Goal: Navigation & Orientation: Find specific page/section

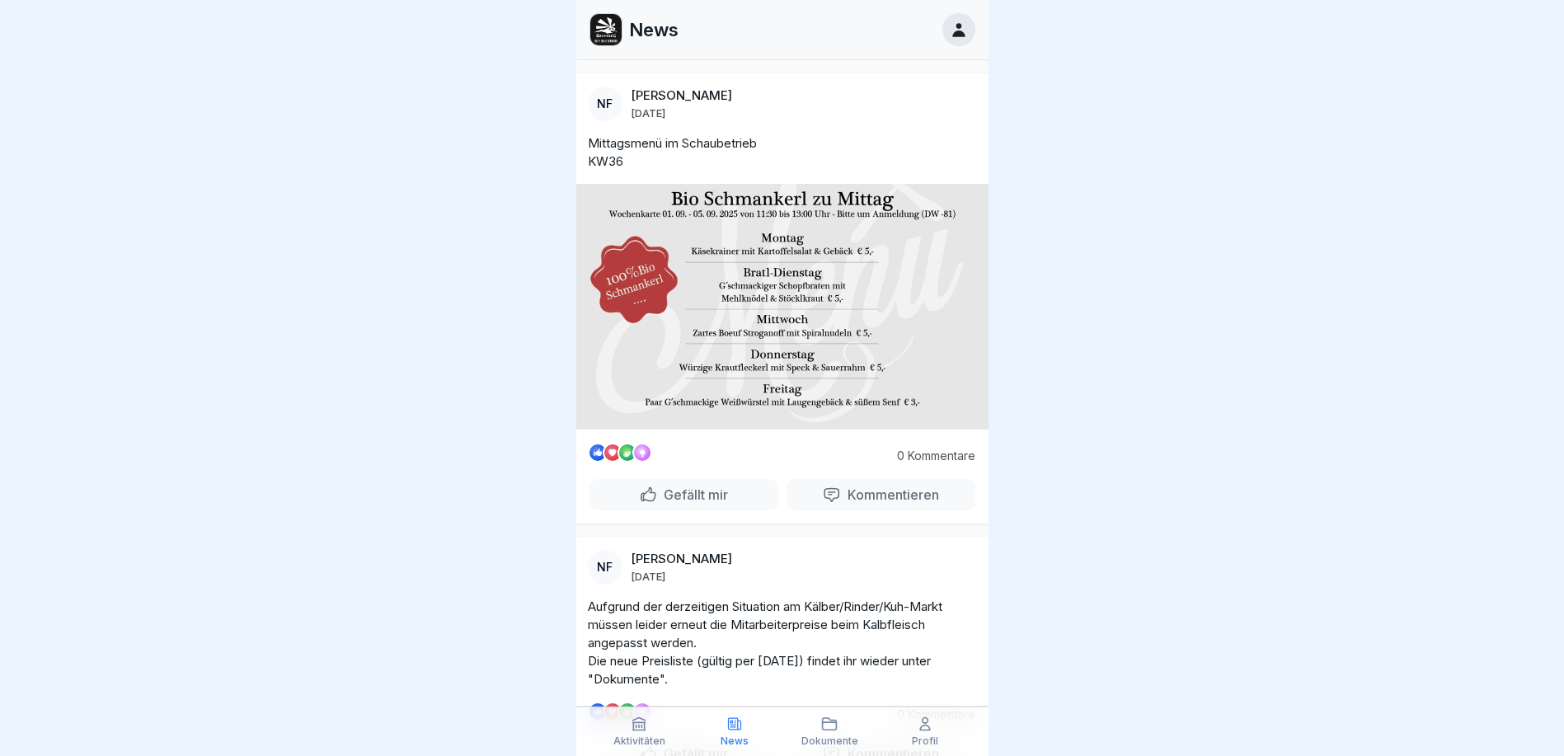
click at [652, 729] on div "Aktivitäten" at bounding box center [639, 731] width 87 height 31
